Goal: Task Accomplishment & Management: Manage account settings

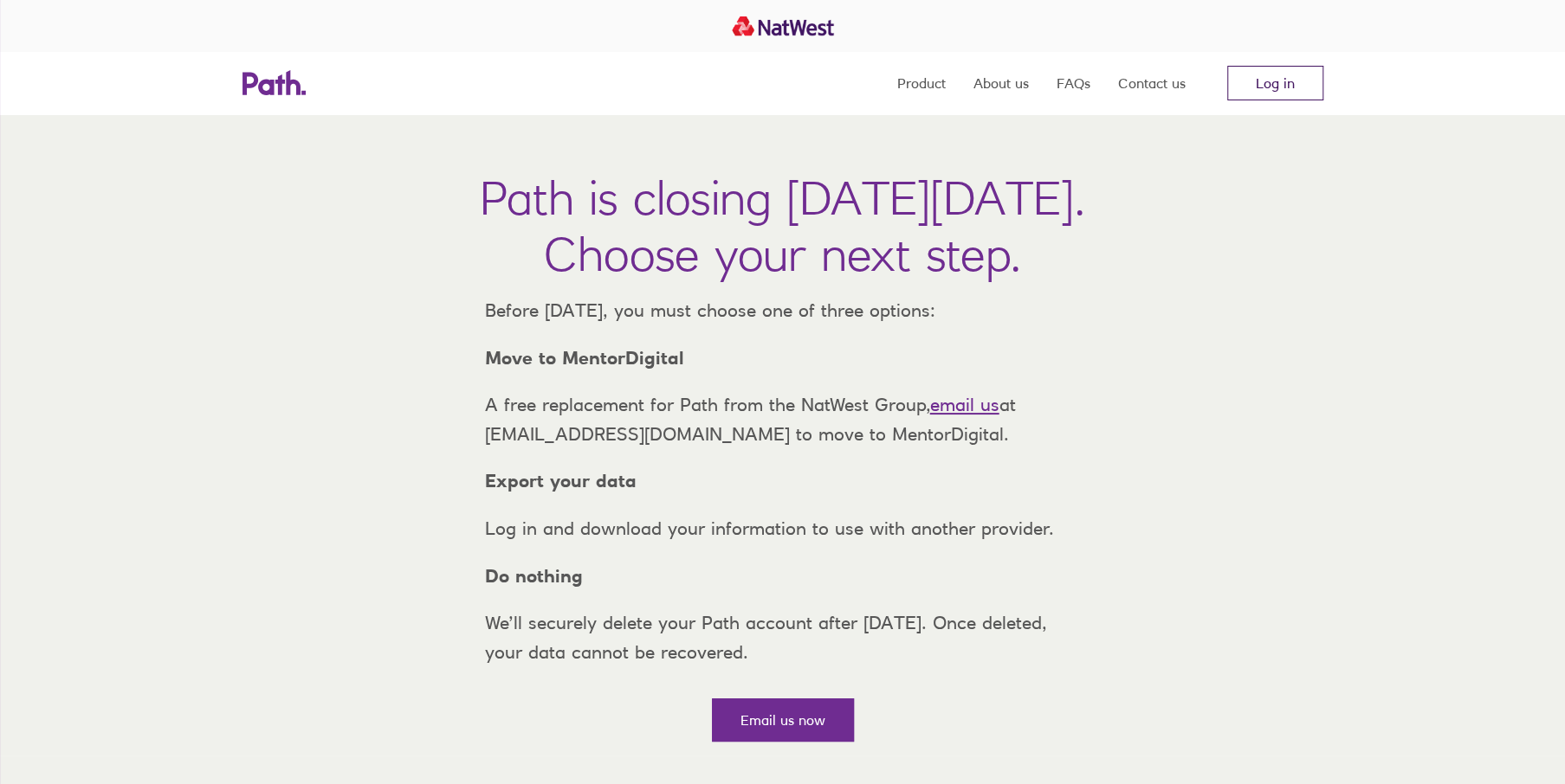
click at [1281, 83] on link "Log in" at bounding box center [1274, 83] width 96 height 34
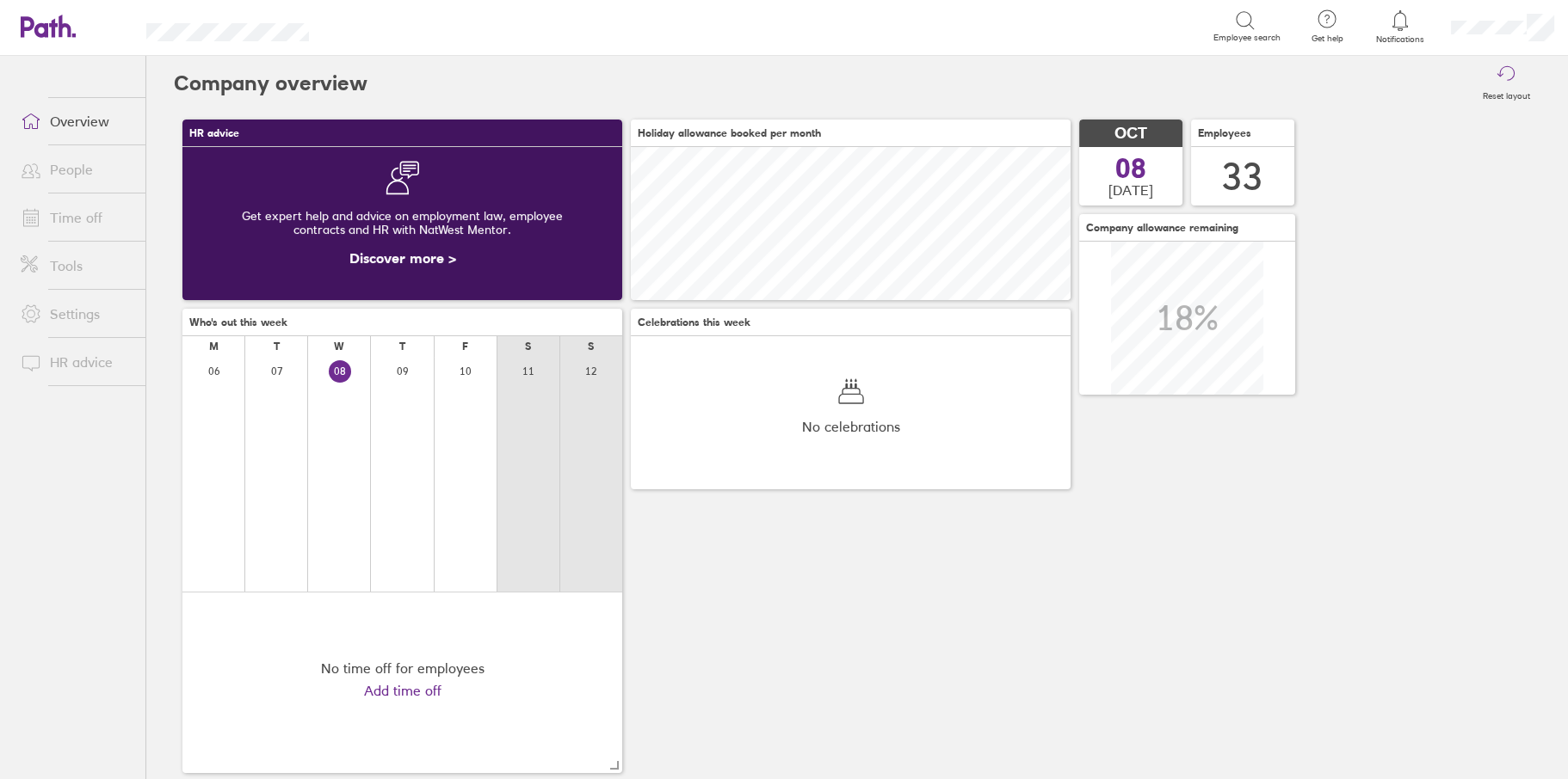
scroll to position [153, 439]
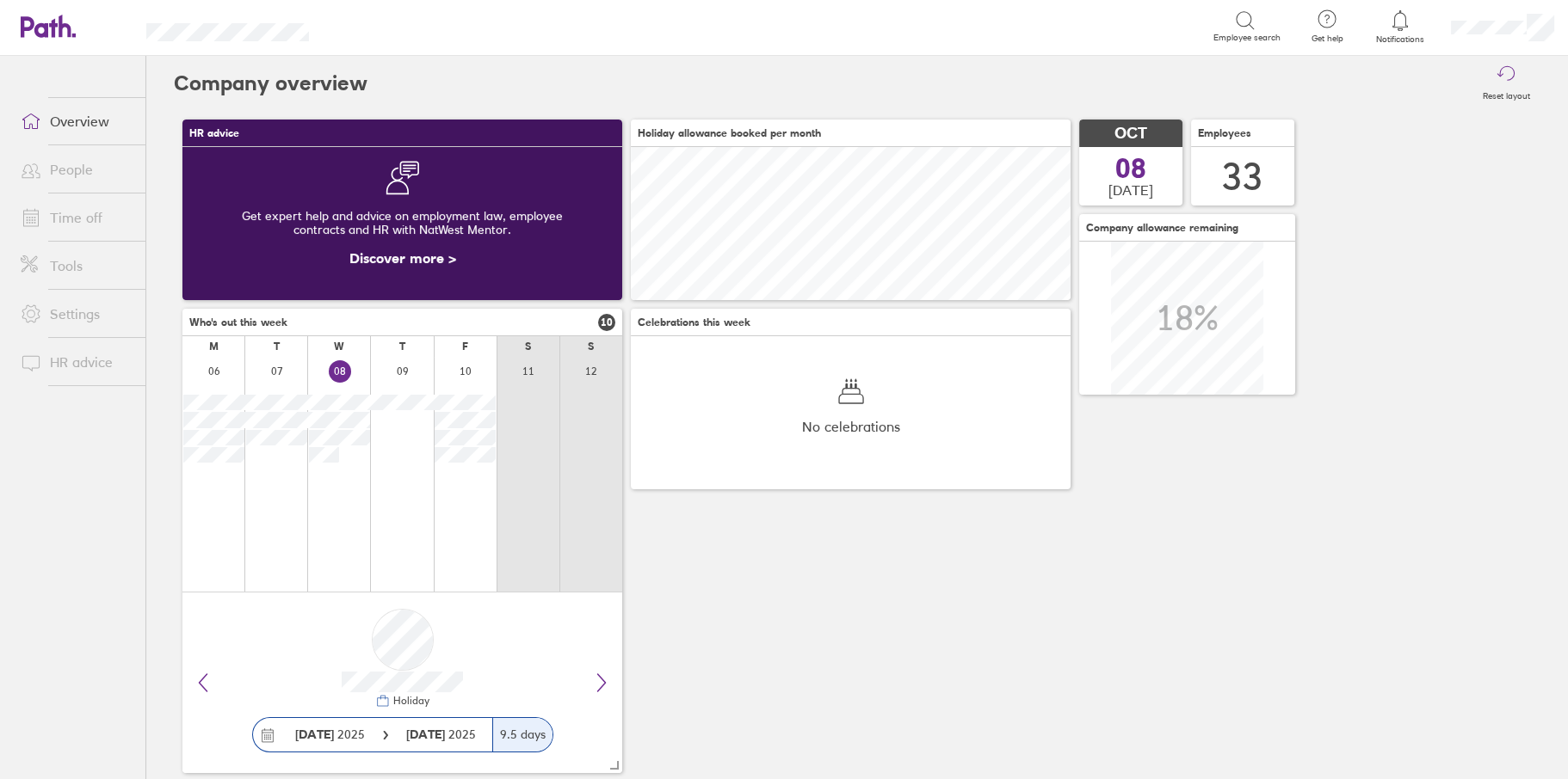
click at [75, 214] on link "Time off" at bounding box center [76, 217] width 139 height 34
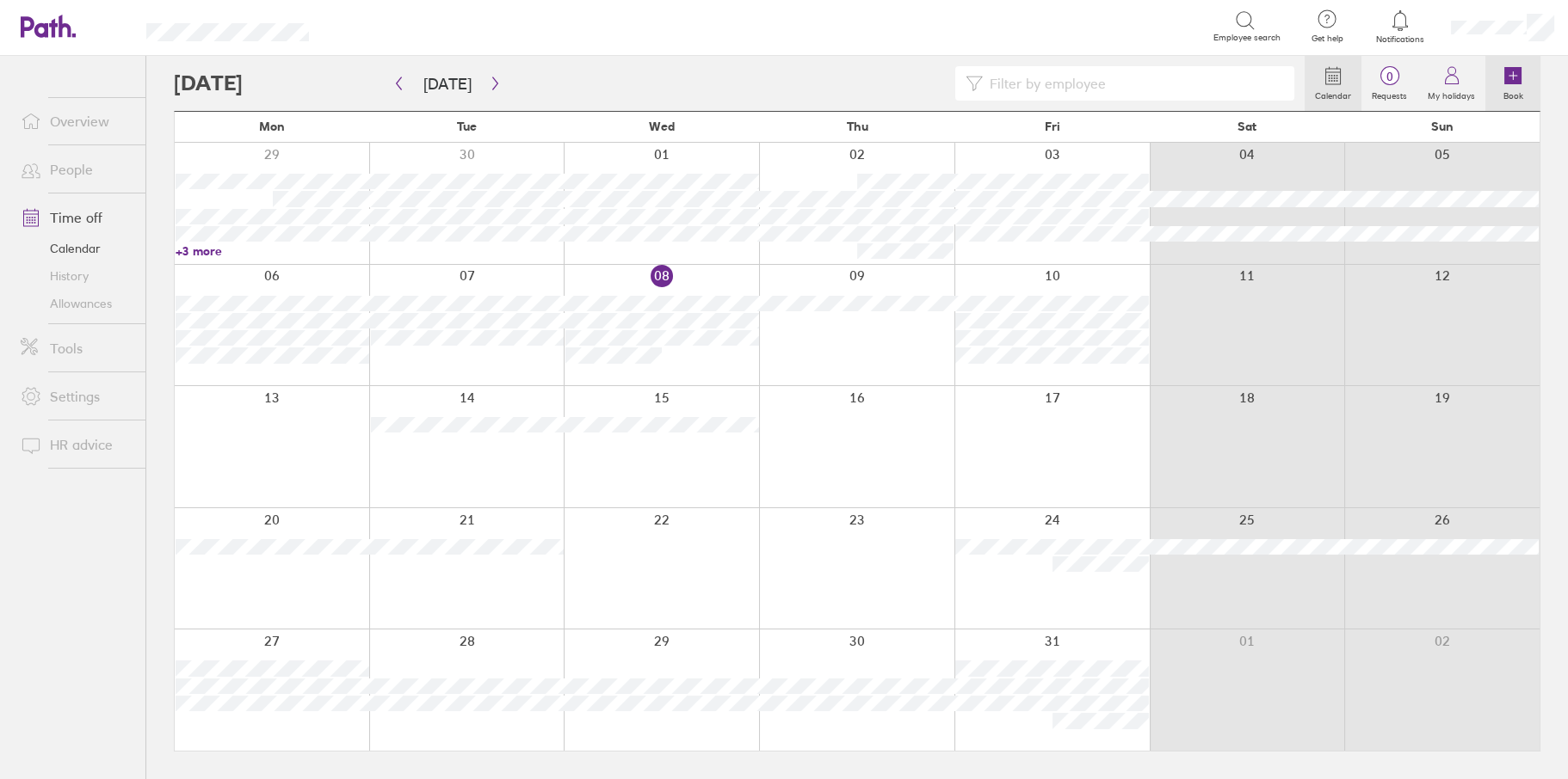
click at [1506, 84] on icon at bounding box center [1513, 76] width 20 height 20
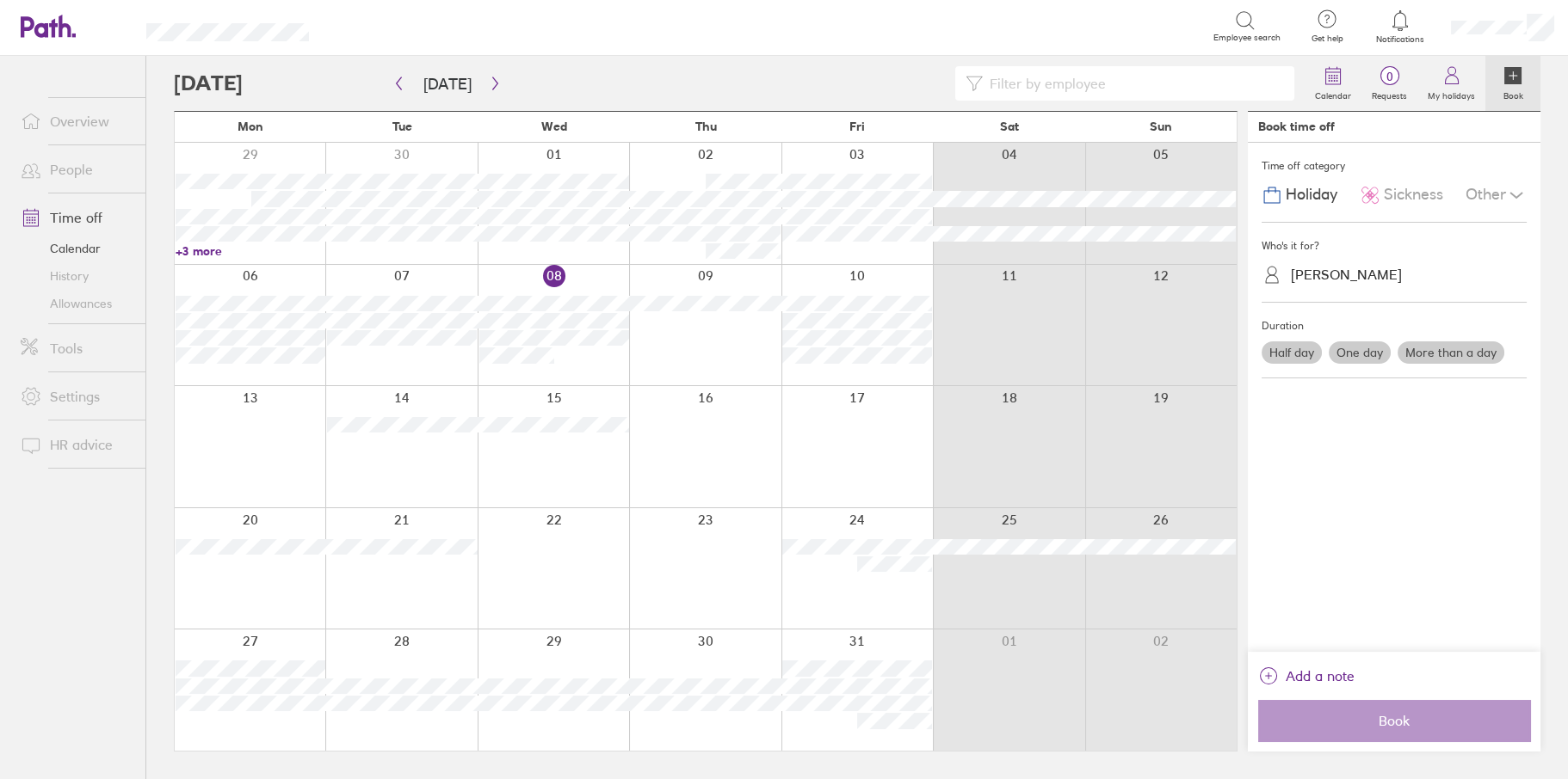
click at [1325, 195] on span "Holiday" at bounding box center [1311, 195] width 52 height 18
click at [1319, 290] on div "Julie Pugh" at bounding box center [1404, 274] width 245 height 32
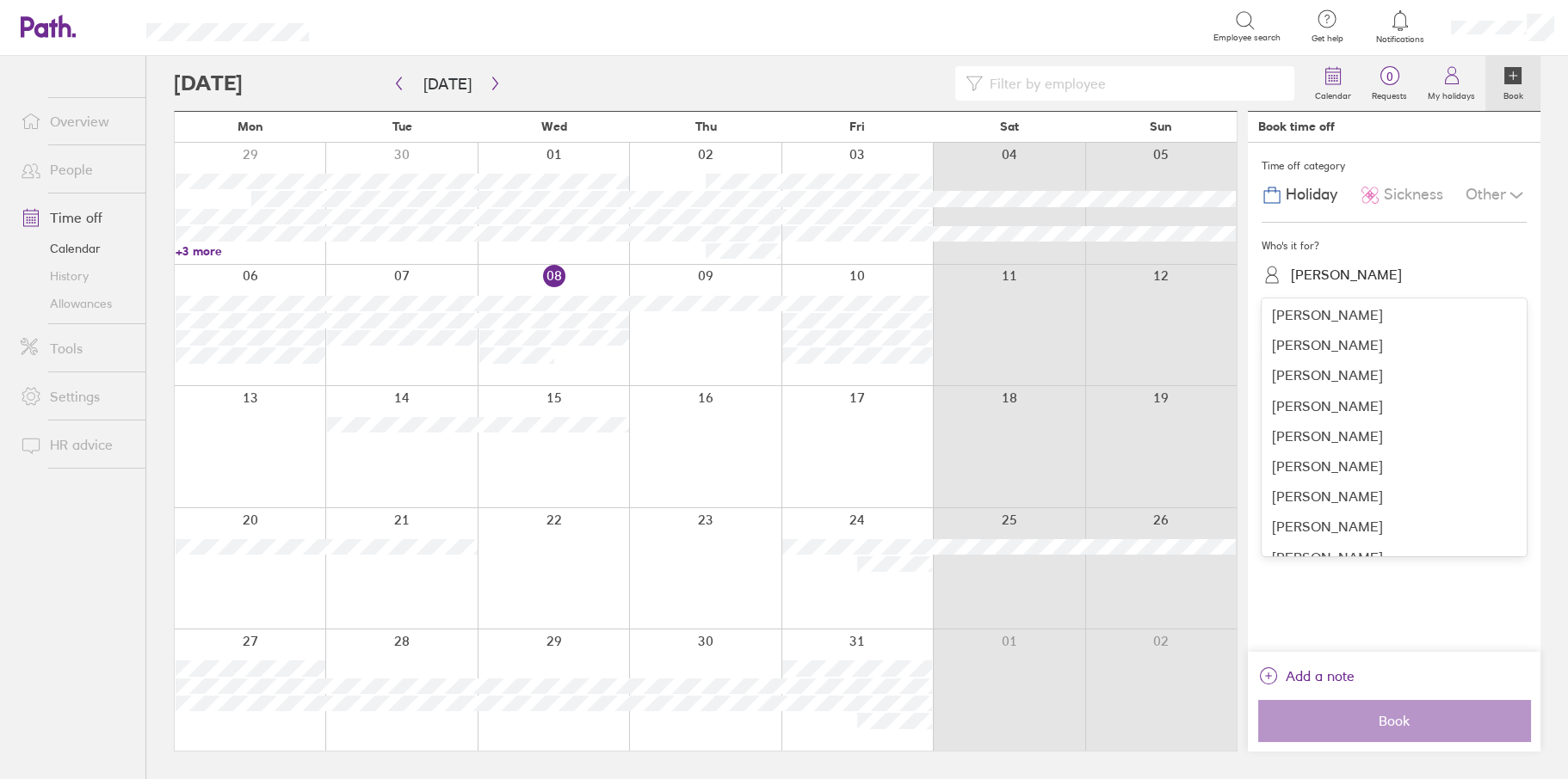
scroll to position [747, 0]
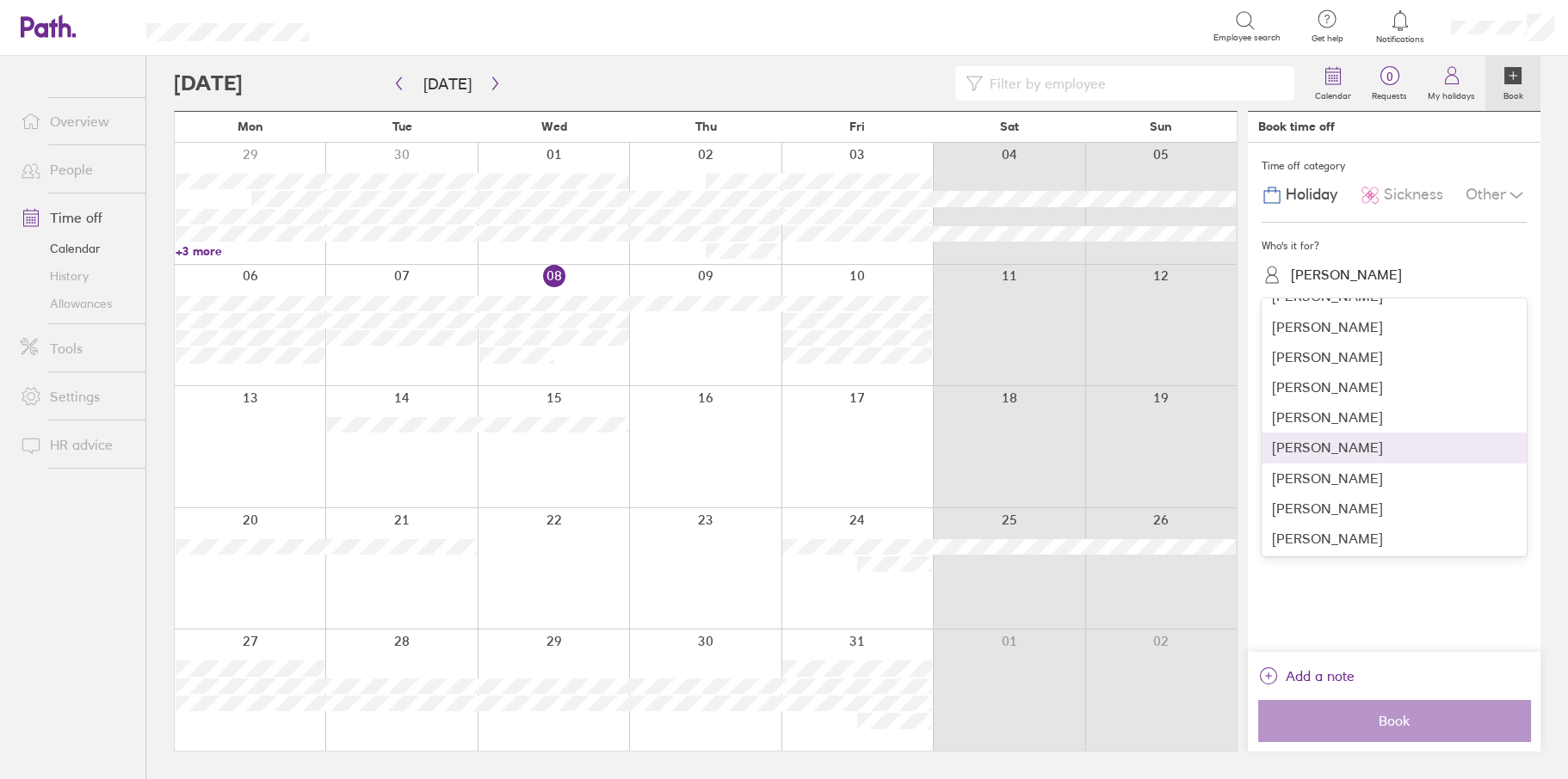
click at [1304, 451] on div "Sue Owens" at bounding box center [1393, 448] width 265 height 30
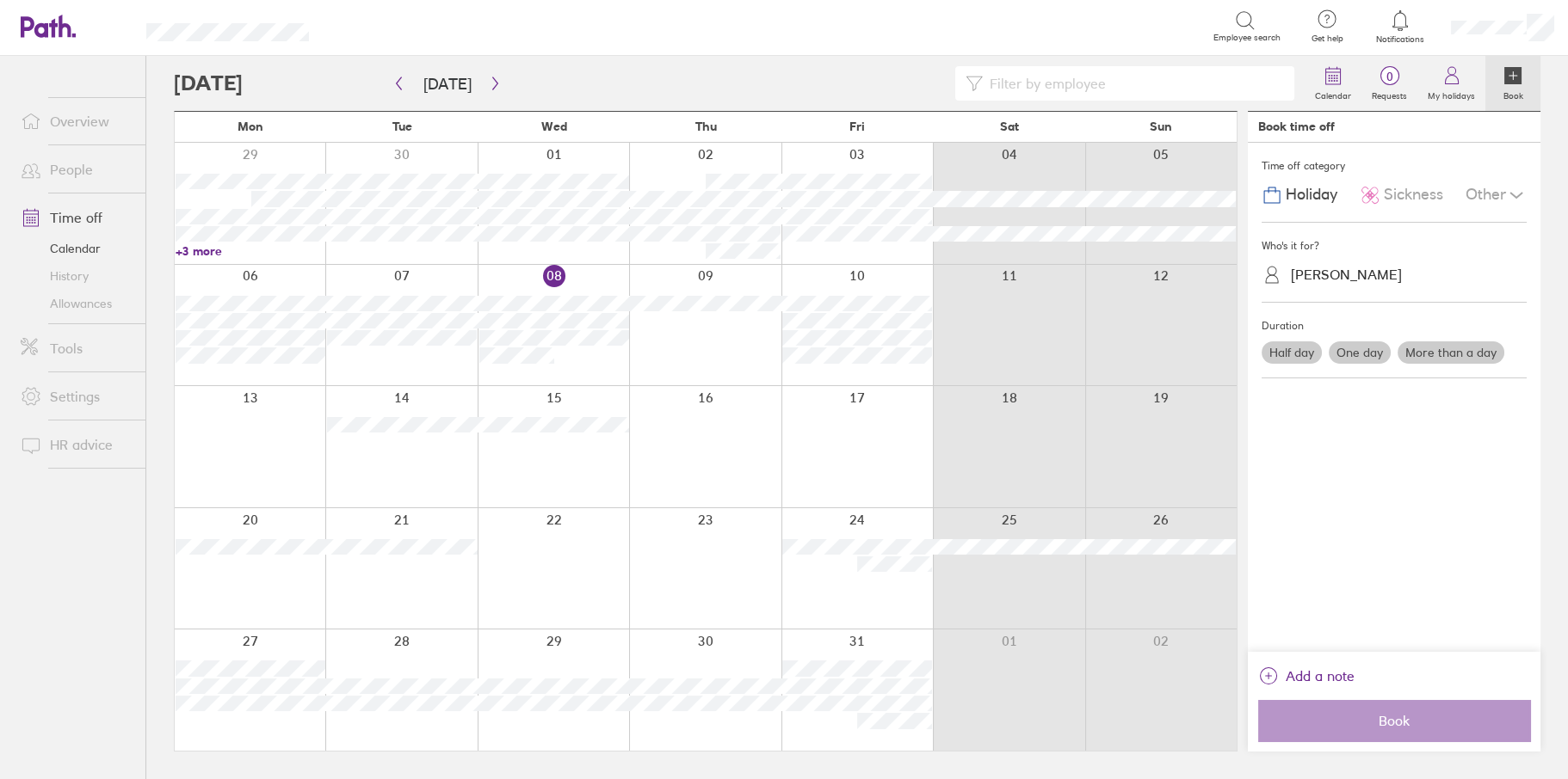
click at [1281, 355] on label "Half day" at bounding box center [1291, 353] width 60 height 22
click at [0, 0] on input "Half day" at bounding box center [0, 0] width 0 height 0
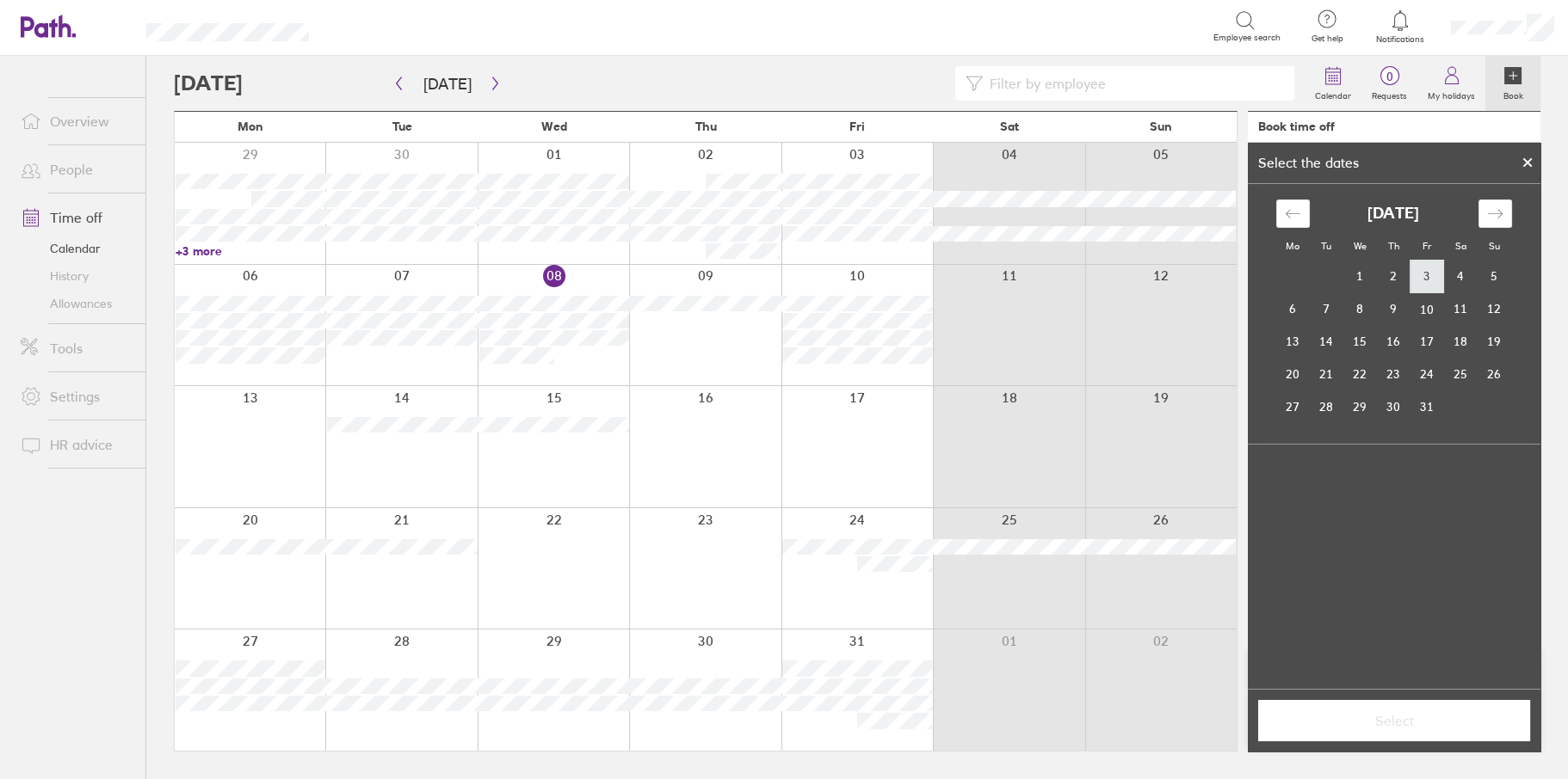
click at [1428, 280] on td "3" at bounding box center [1427, 276] width 33 height 32
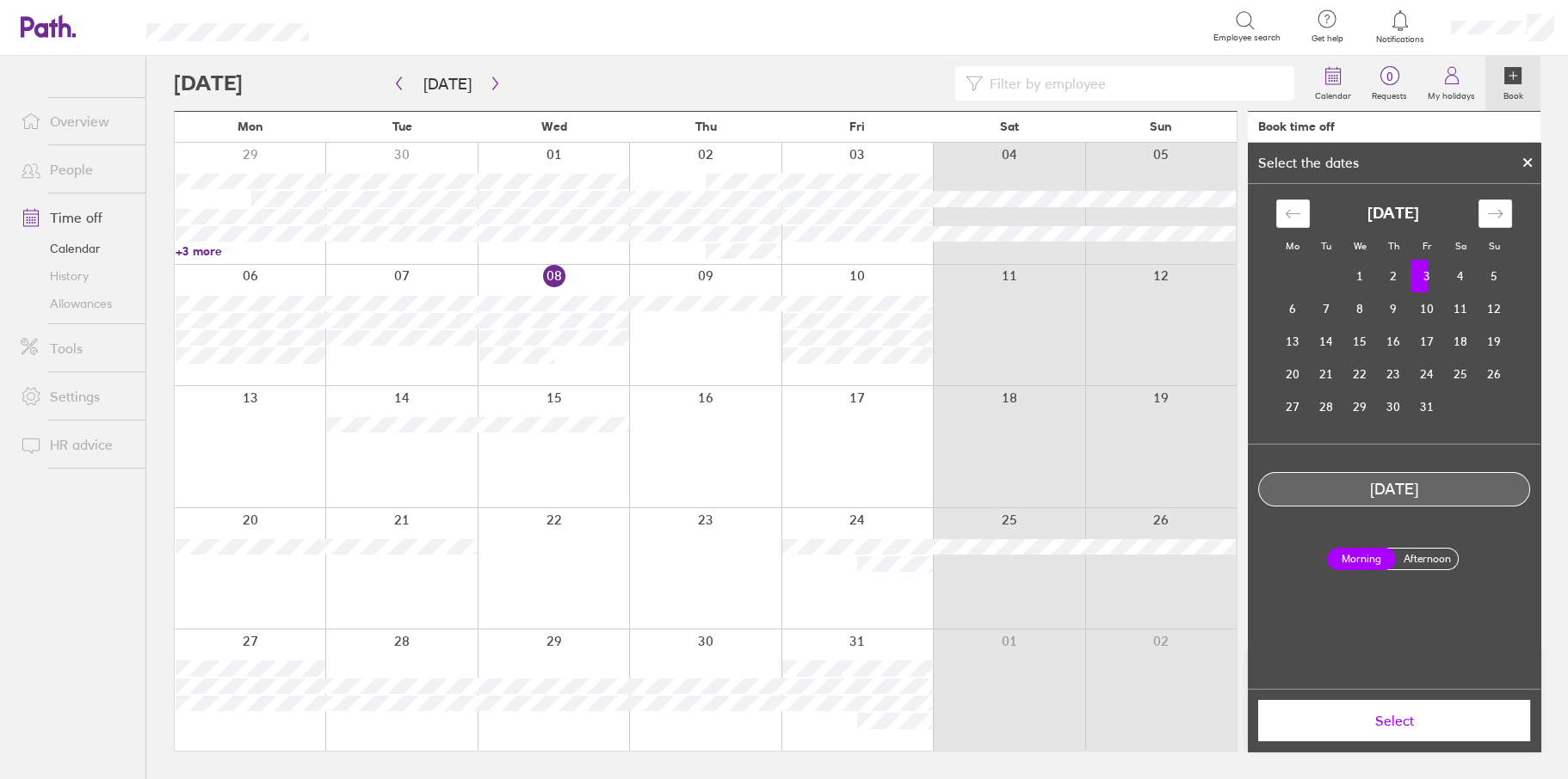
click at [1425, 556] on label "Afternoon" at bounding box center [1426, 558] width 69 height 20
click at [0, 0] on input "Afternoon" at bounding box center [0, 0] width 0 height 0
click at [1526, 157] on icon at bounding box center [1526, 162] width 12 height 10
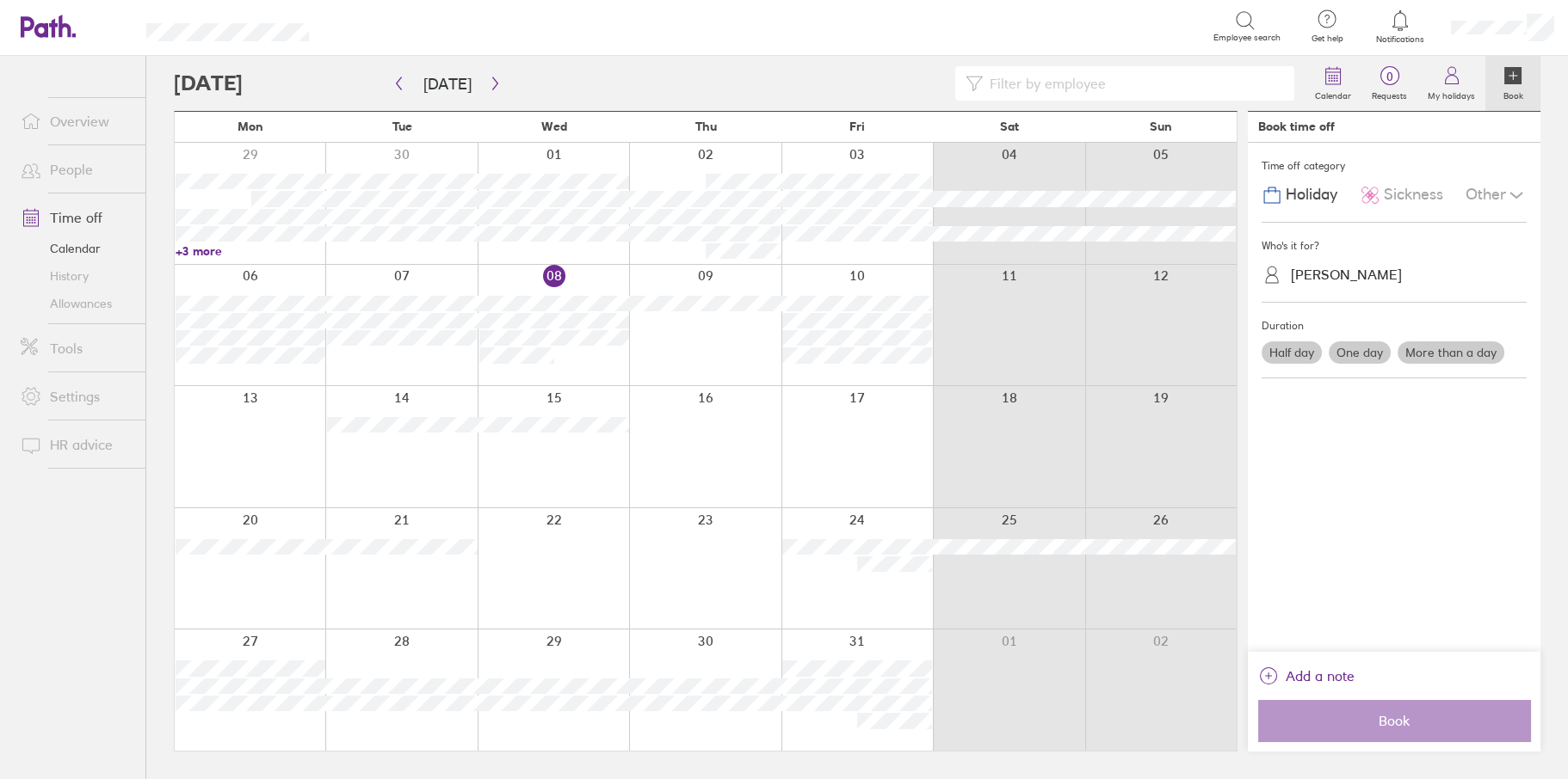
click at [1347, 348] on label "One day" at bounding box center [1359, 353] width 62 height 22
click at [0, 0] on input "One day" at bounding box center [0, 0] width 0 height 0
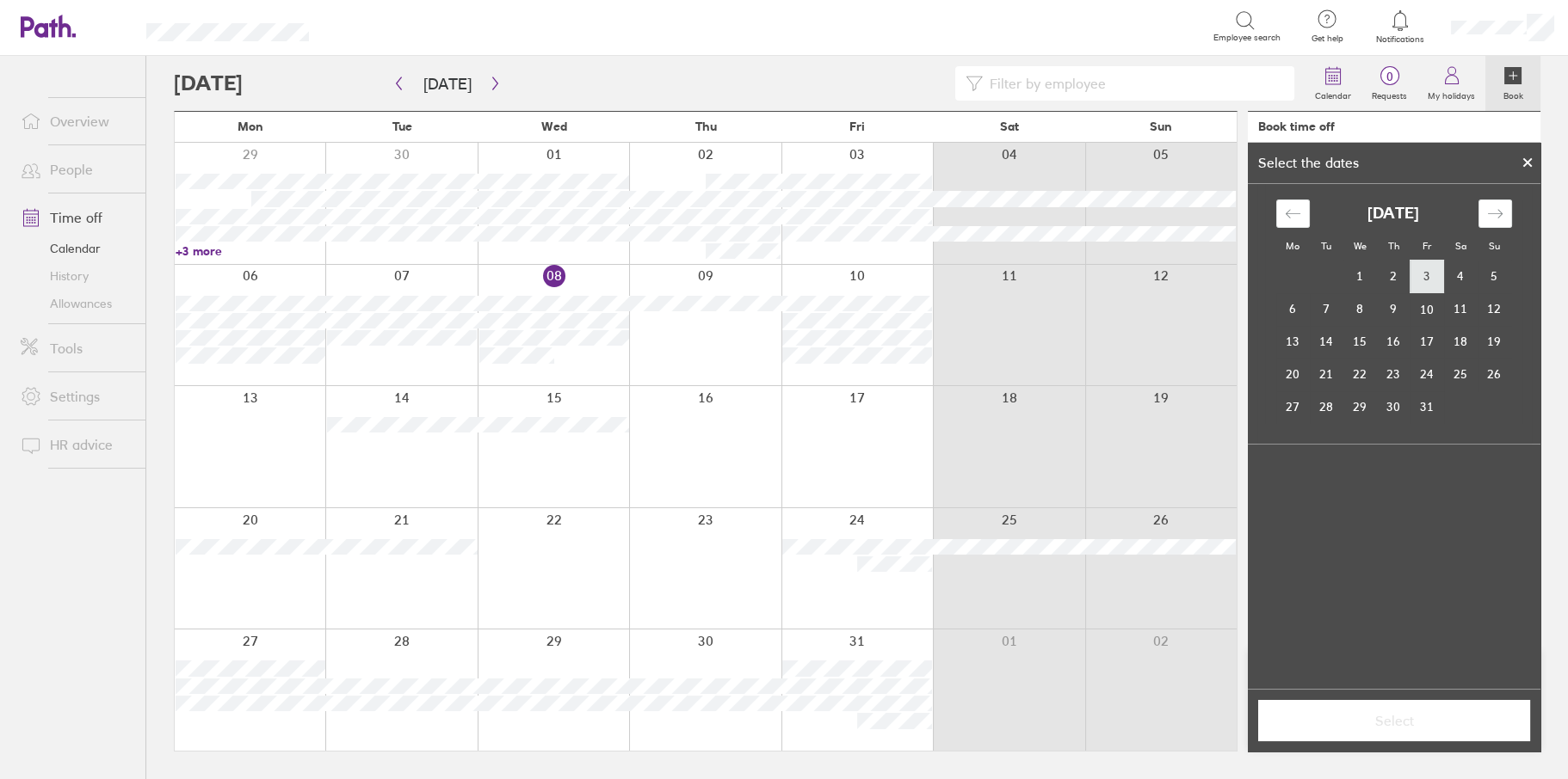
click at [1425, 275] on td "3" at bounding box center [1427, 276] width 33 height 32
click at [1366, 717] on span "Select" at bounding box center [1393, 720] width 247 height 16
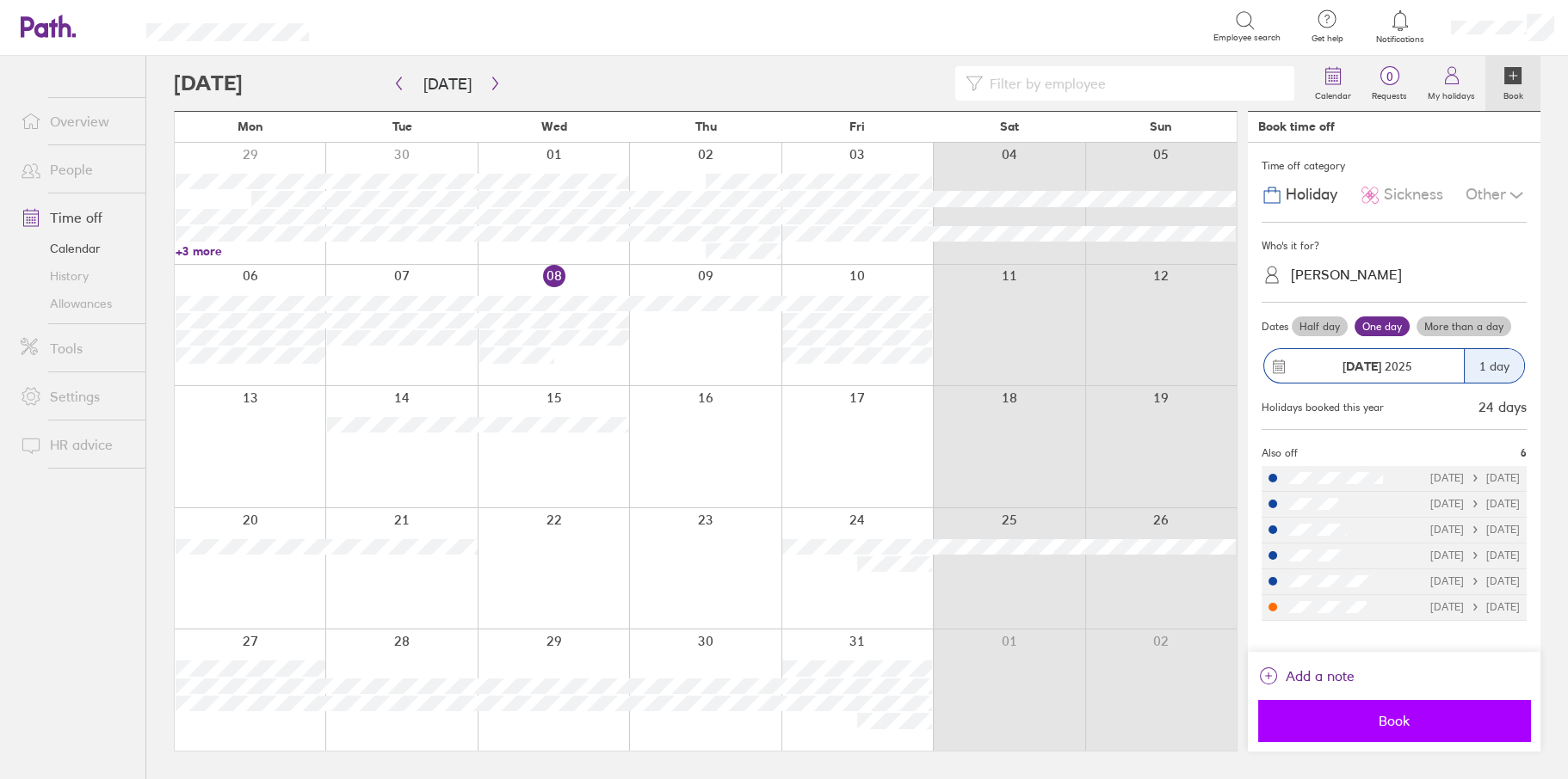
click at [1398, 728] on button "Book" at bounding box center [1393, 720] width 271 height 42
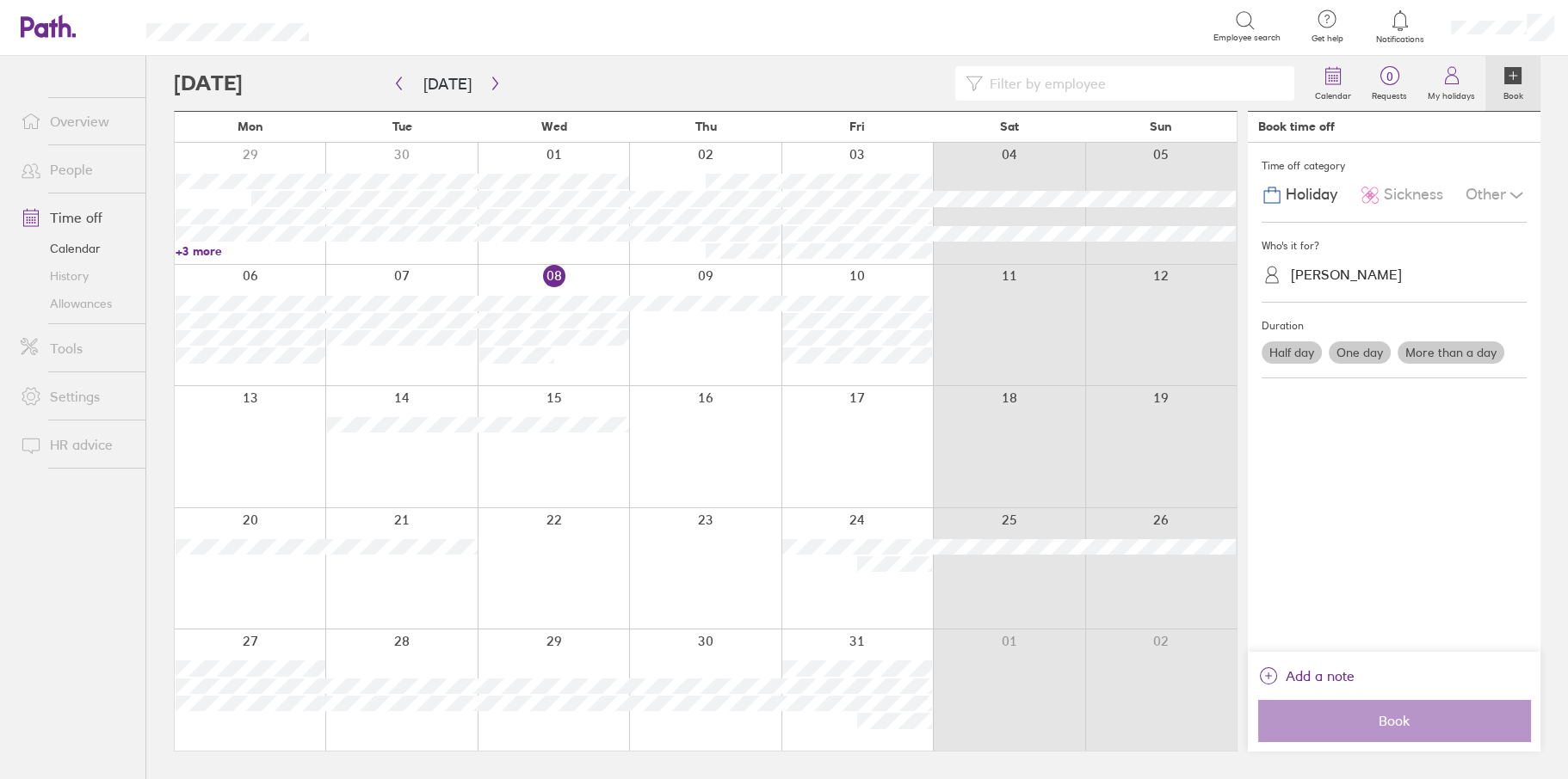
click at [1356, 350] on label "One day" at bounding box center [1359, 353] width 62 height 22
click at [0, 0] on input "One day" at bounding box center [0, 0] width 0 height 0
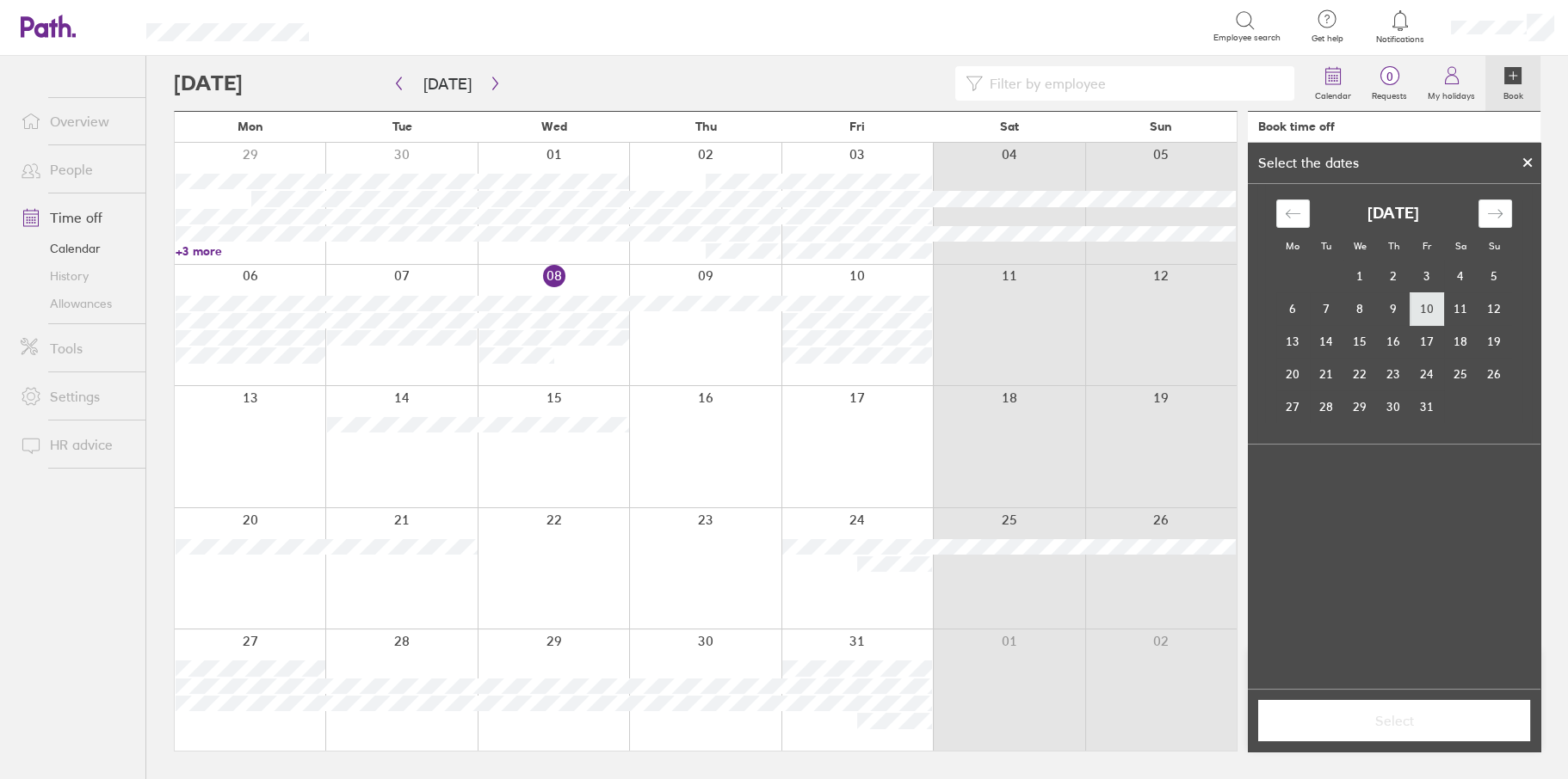
click at [1430, 314] on td "10" at bounding box center [1427, 308] width 33 height 32
click at [1379, 725] on span "Select" at bounding box center [1393, 720] width 247 height 16
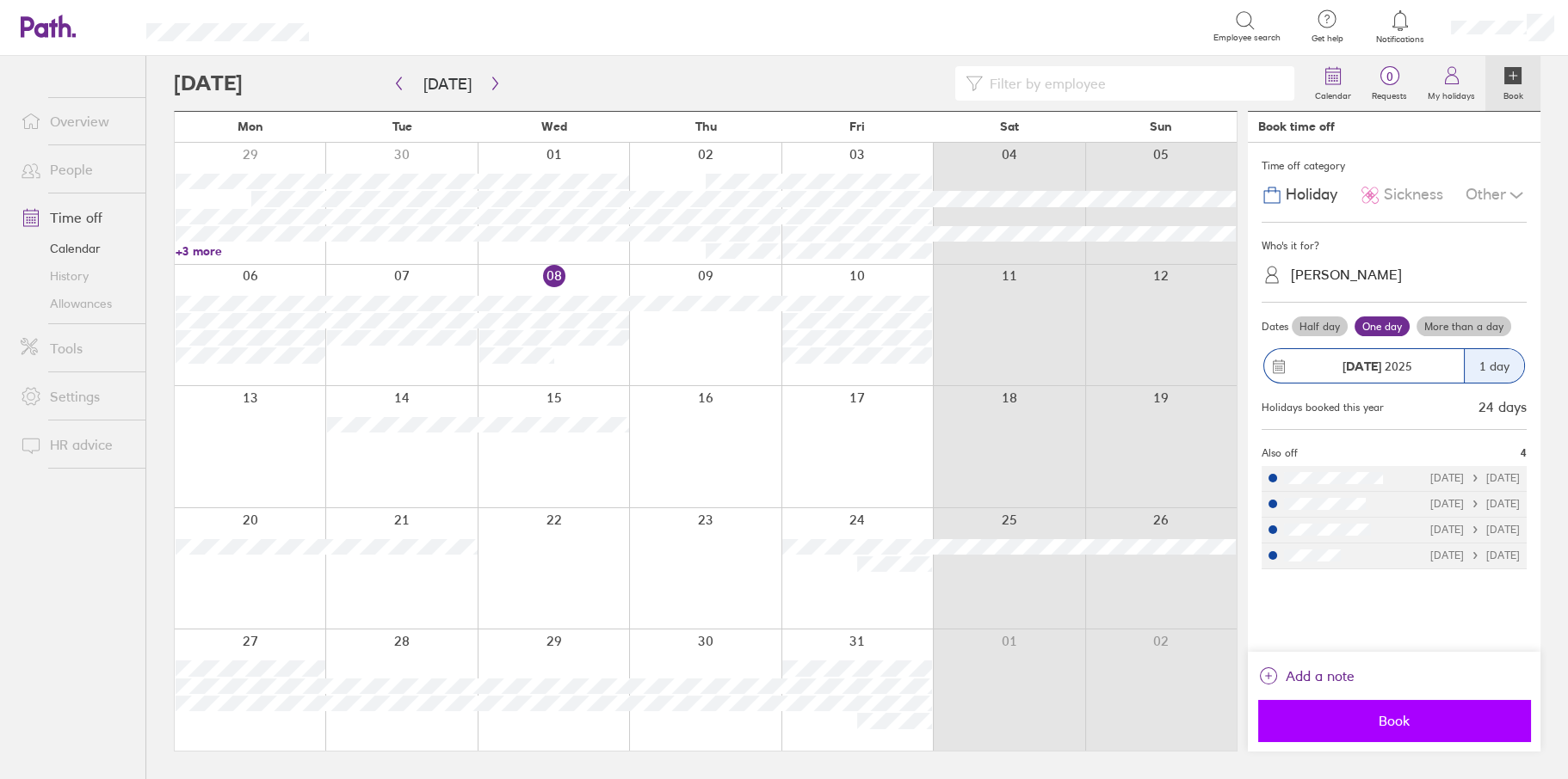
click at [1401, 719] on span "Book" at bounding box center [1393, 720] width 247 height 16
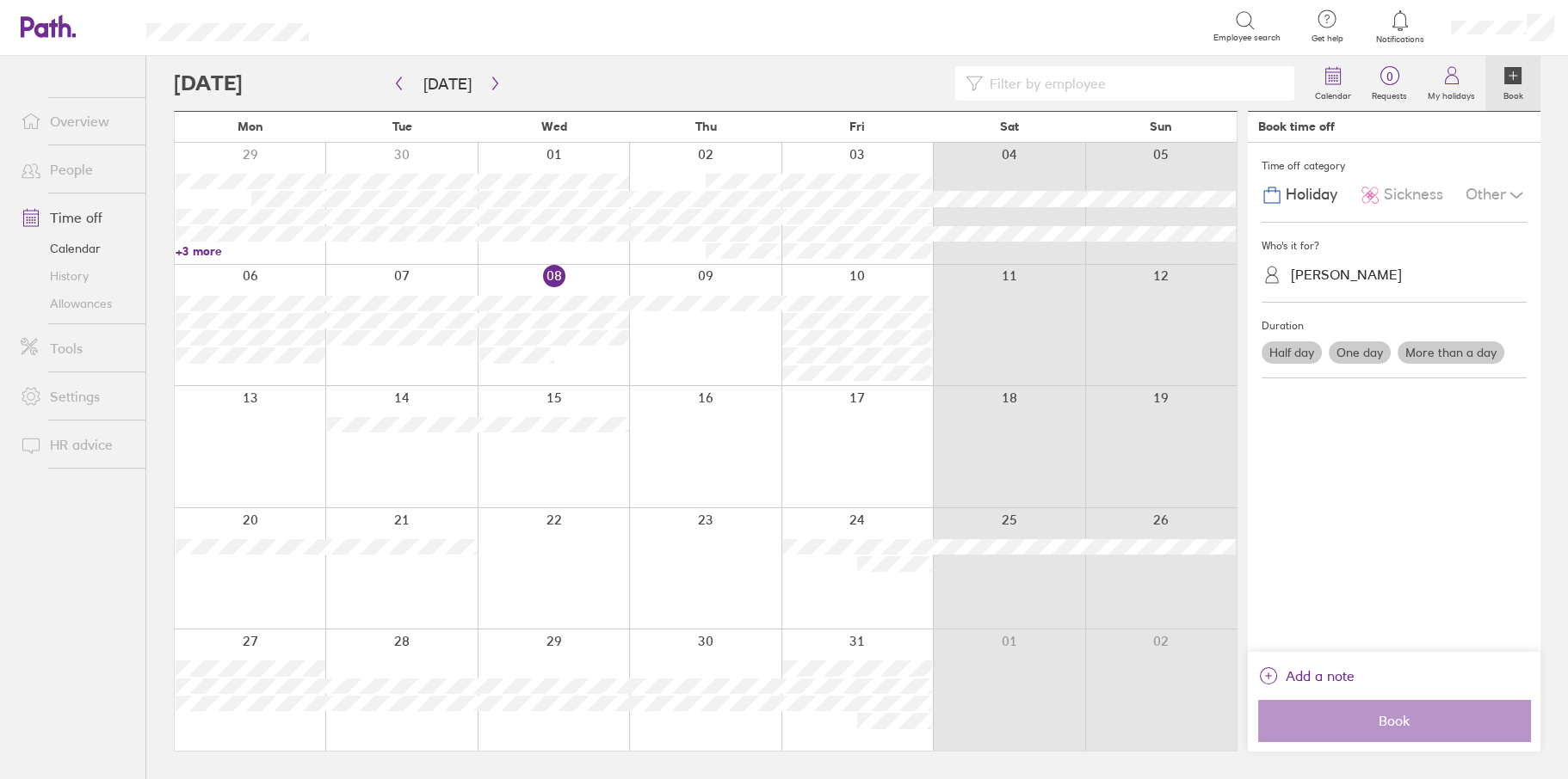
click at [1317, 280] on div "Sue Owens" at bounding box center [1346, 275] width 111 height 17
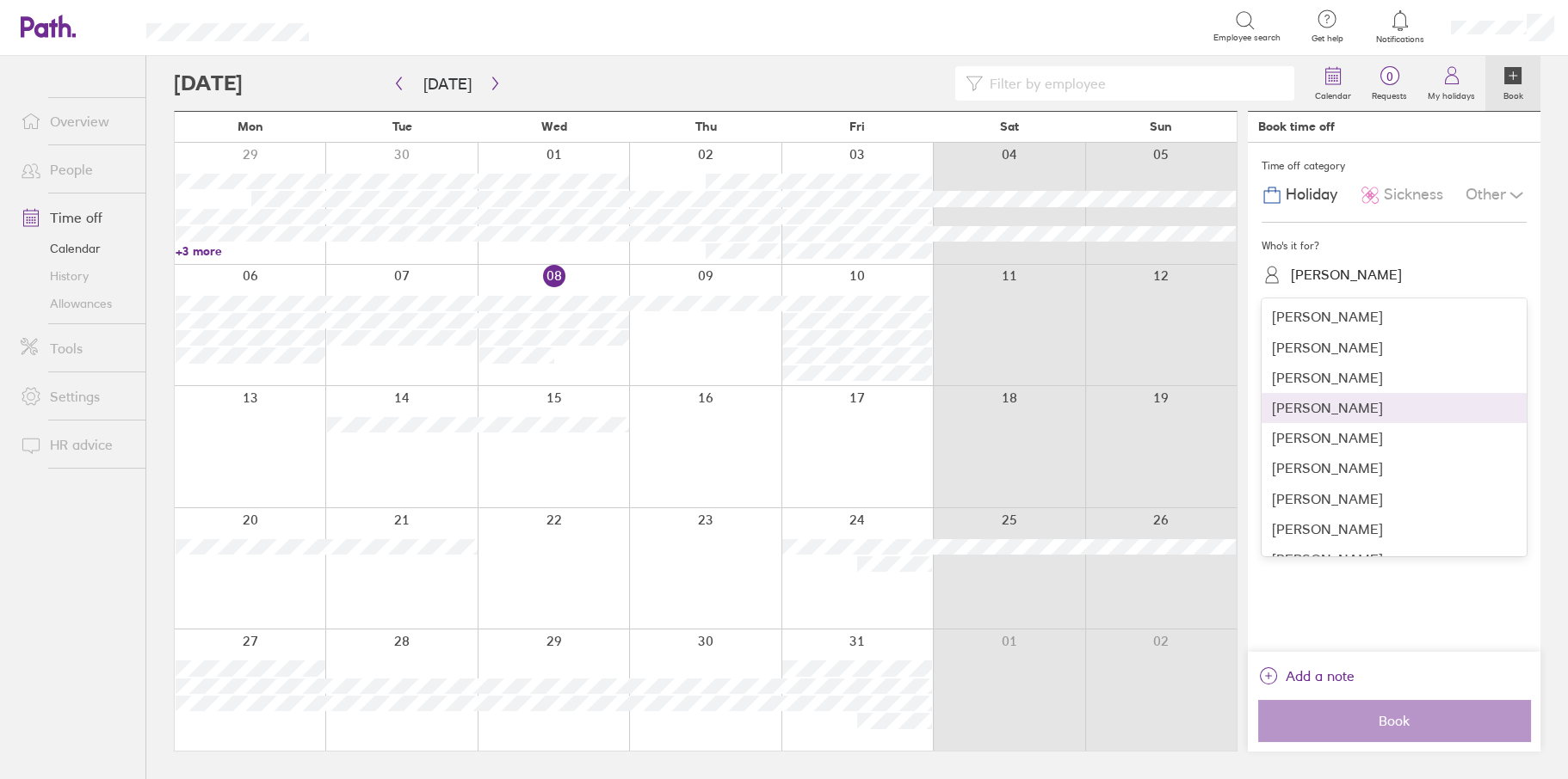
scroll to position [402, 0]
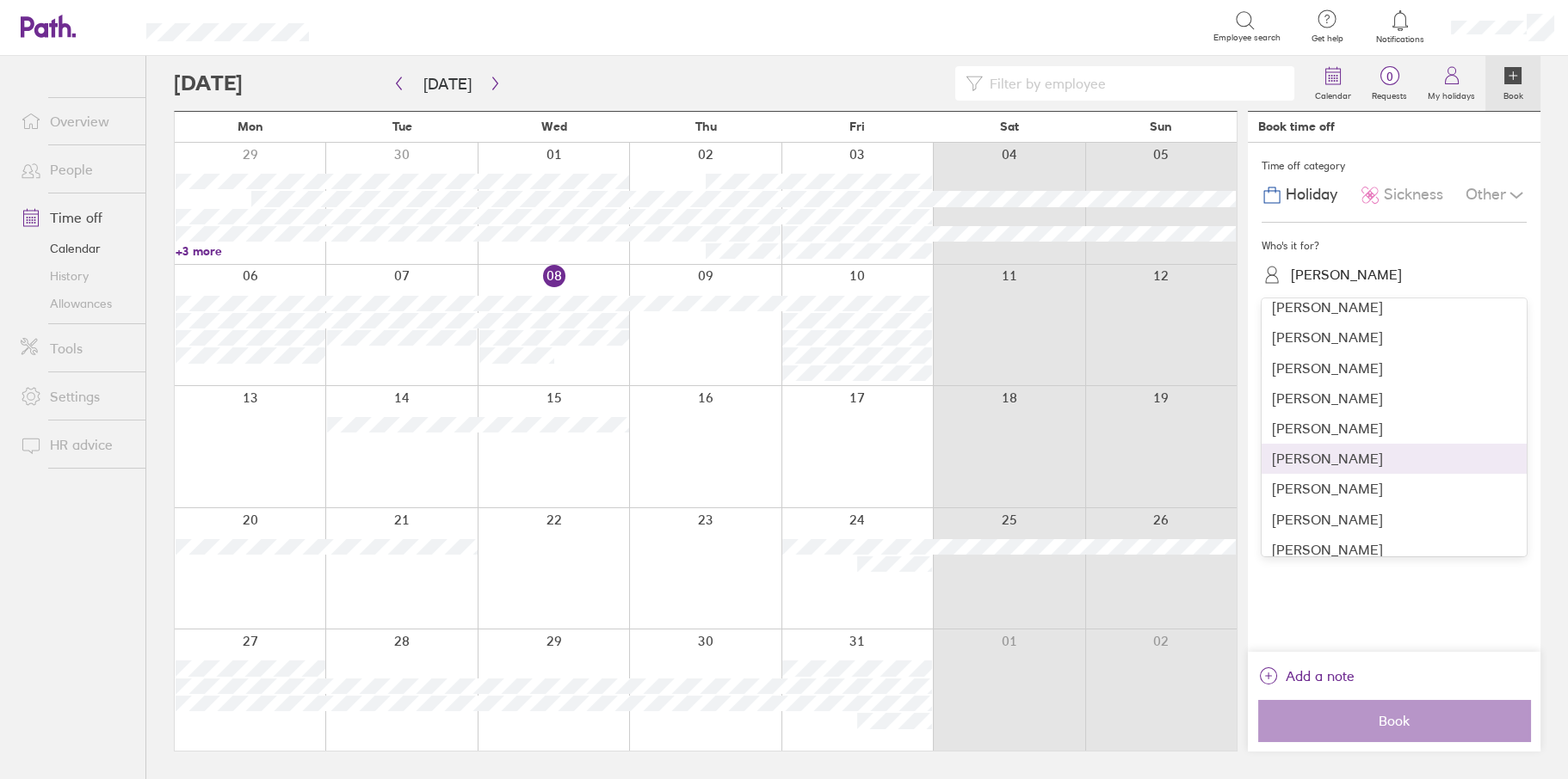
click at [1333, 448] on div "Paul Churchward" at bounding box center [1393, 459] width 265 height 30
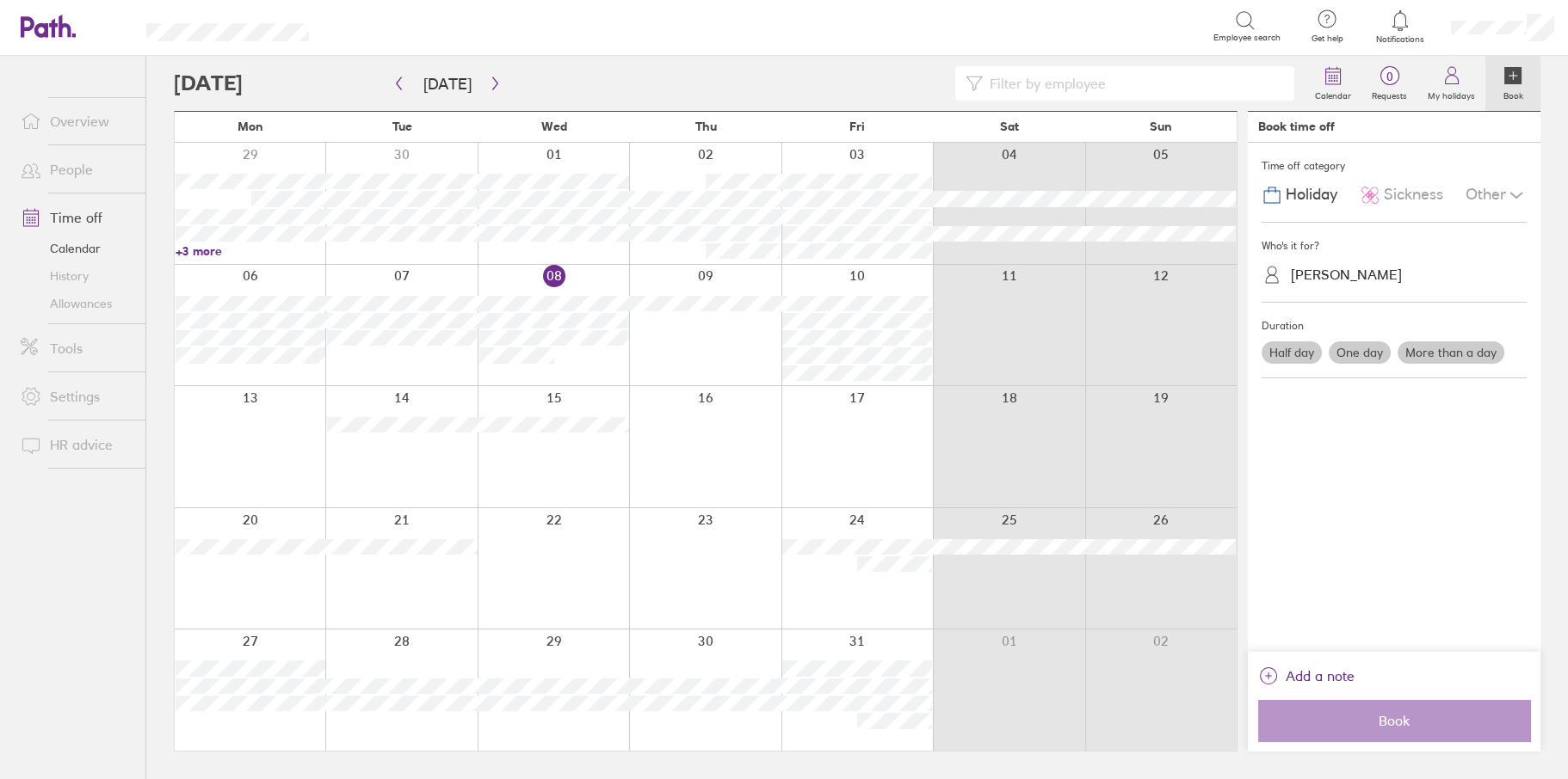
click at [1353, 346] on label "One day" at bounding box center [1359, 353] width 62 height 22
click at [0, 0] on input "One day" at bounding box center [0, 0] width 0 height 0
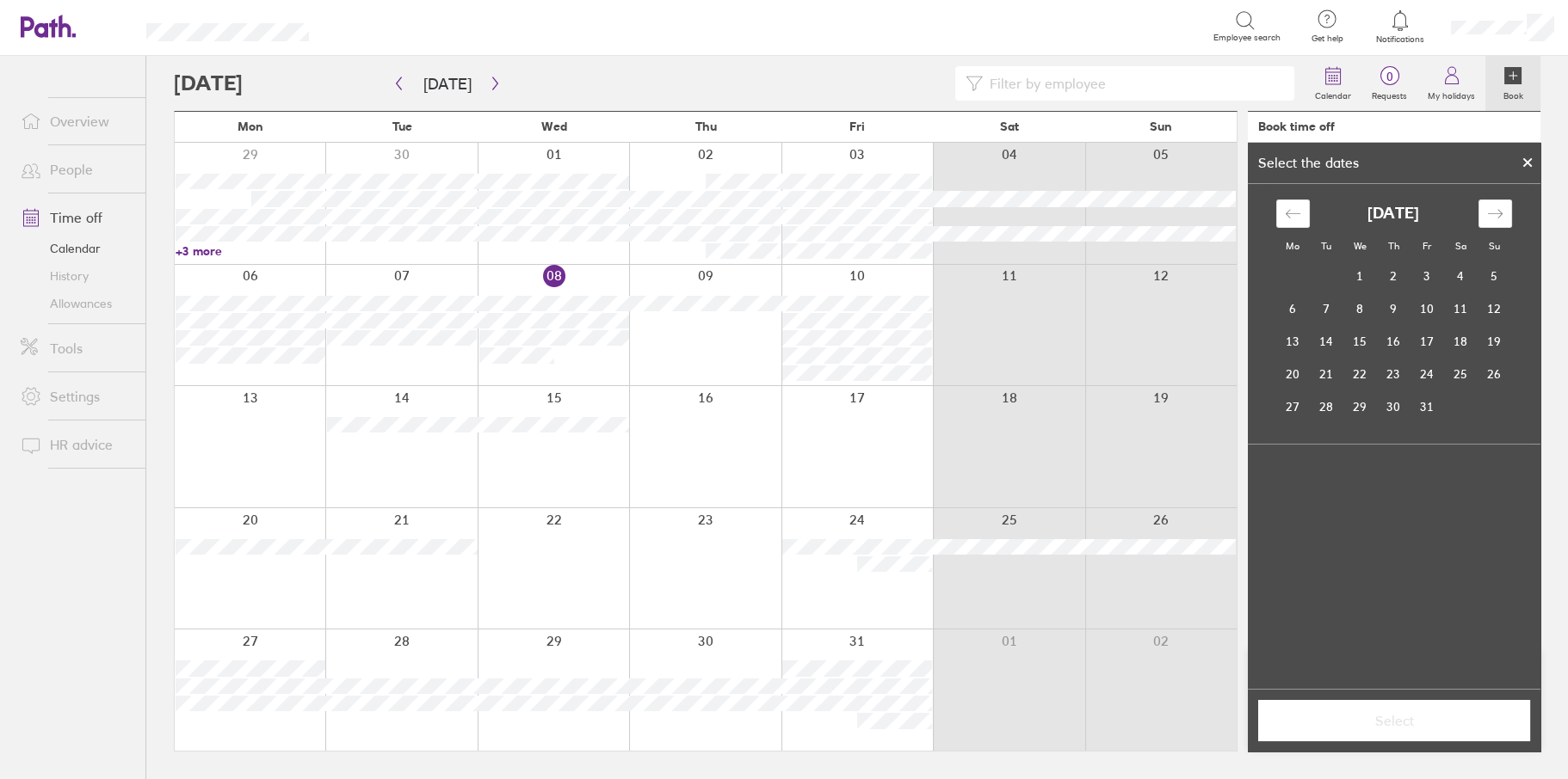
click at [1533, 160] on div at bounding box center [1527, 162] width 26 height 30
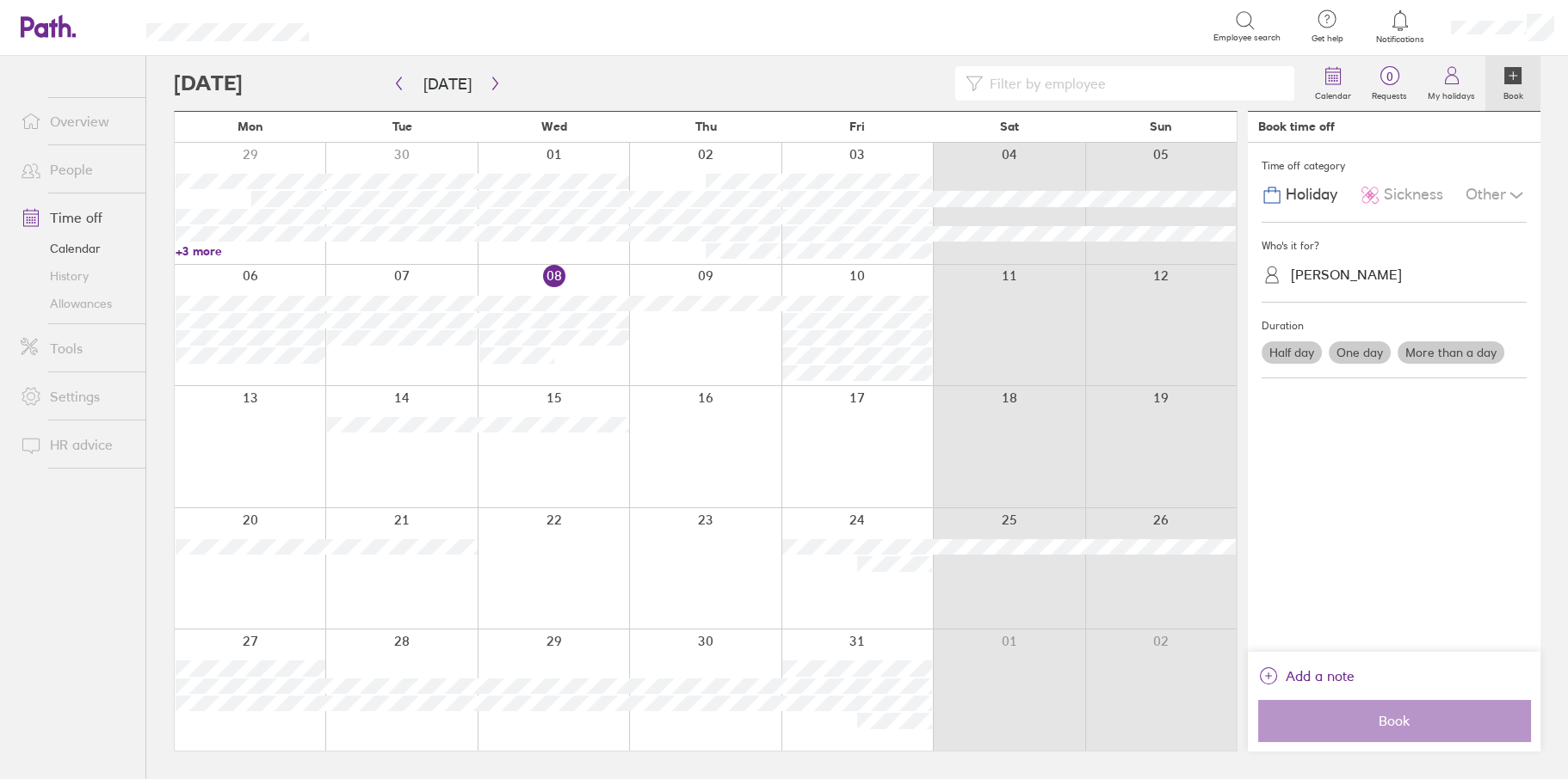
click at [1296, 347] on label "Half day" at bounding box center [1291, 353] width 60 height 22
click at [0, 0] on input "Half day" at bounding box center [0, 0] width 0 height 0
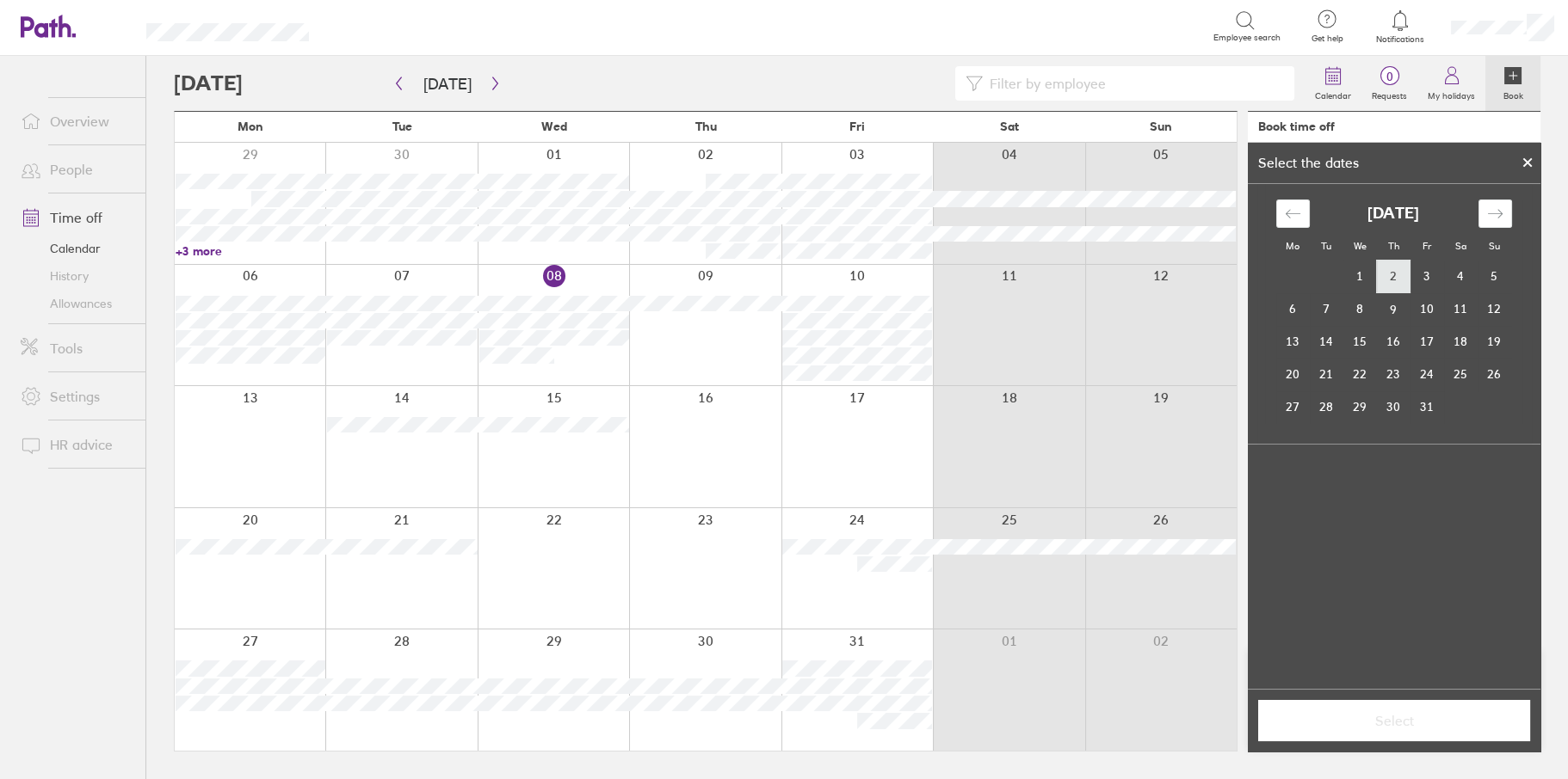
click at [1387, 287] on td "2" at bounding box center [1393, 276] width 33 height 32
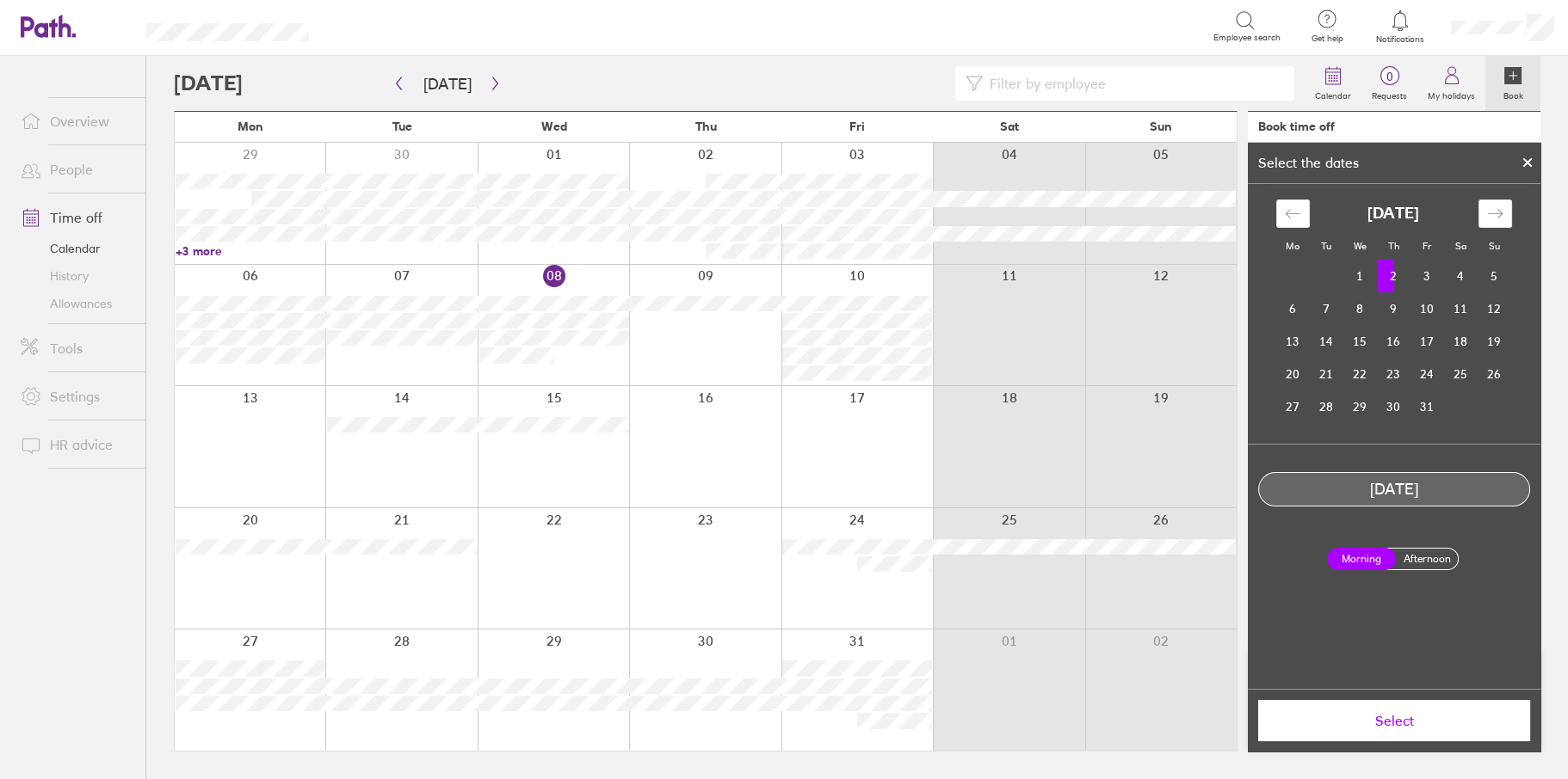
click at [1424, 558] on label "Afternoon" at bounding box center [1426, 558] width 69 height 20
click at [0, 0] on input "Afternoon" at bounding box center [0, 0] width 0 height 0
click at [1400, 710] on button "Select" at bounding box center [1393, 720] width 271 height 42
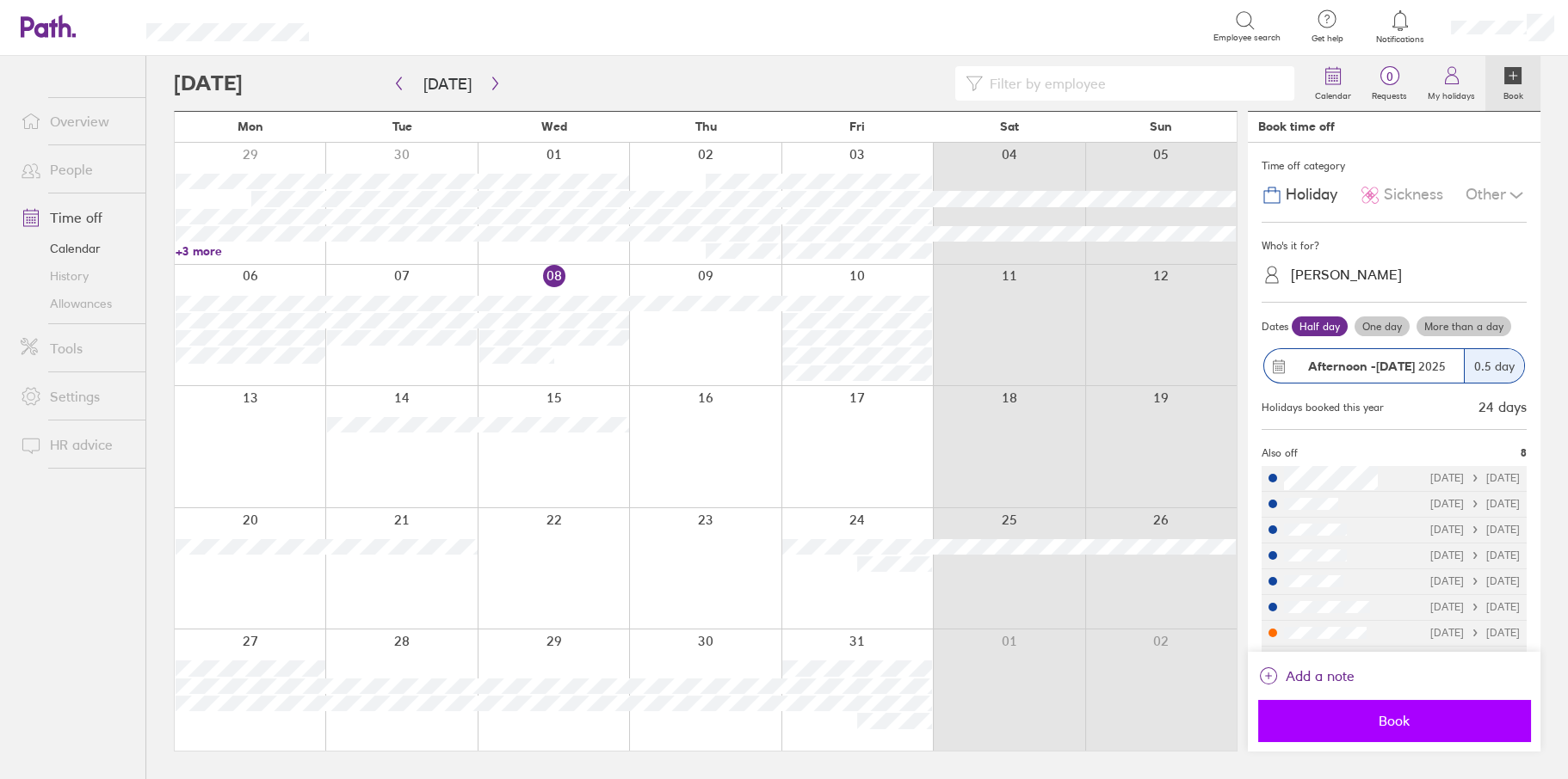
click at [1381, 722] on span "Book" at bounding box center [1393, 720] width 247 height 16
